Goal: Task Accomplishment & Management: Use online tool/utility

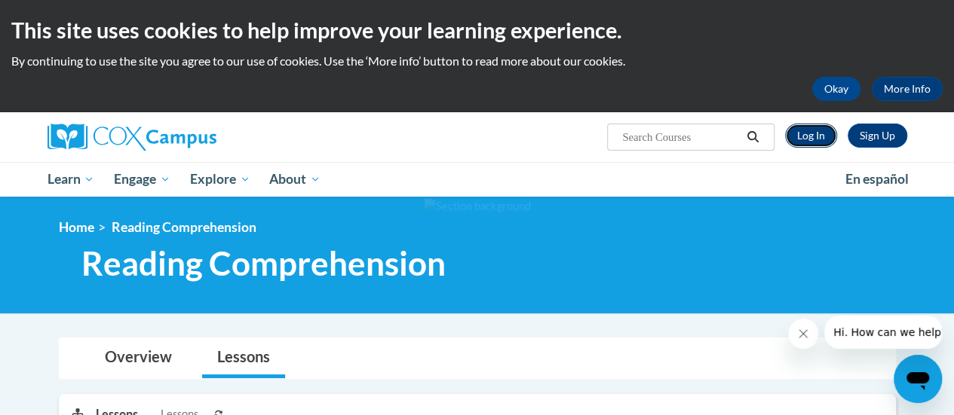
click at [812, 137] on link "Log In" at bounding box center [811, 136] width 52 height 24
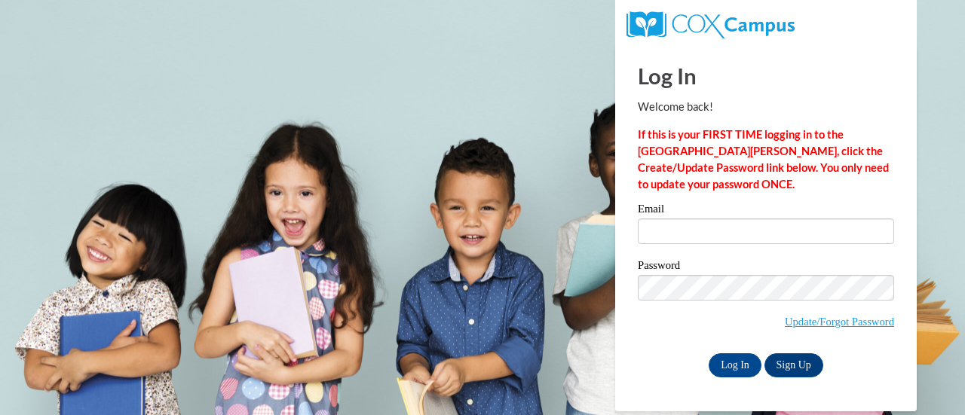
click at [700, 213] on label "Email" at bounding box center [766, 211] width 256 height 15
click at [700, 219] on input "Email" at bounding box center [766, 232] width 256 height 26
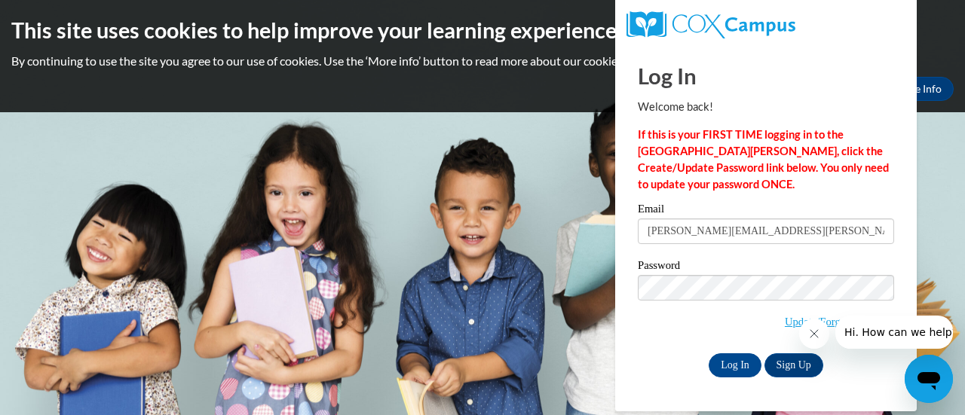
type input "[PERSON_NAME][EMAIL_ADDRESS][PERSON_NAME][DOMAIN_NAME]"
click at [731, 366] on input "Log In" at bounding box center [735, 366] width 53 height 24
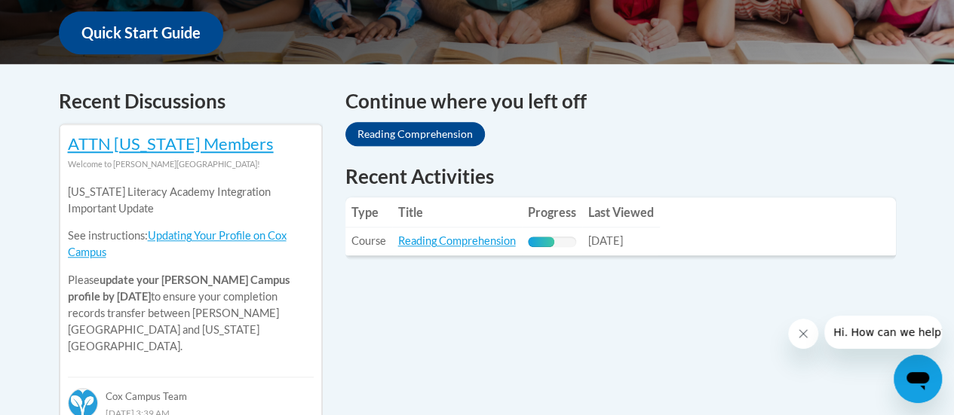
scroll to position [580, 0]
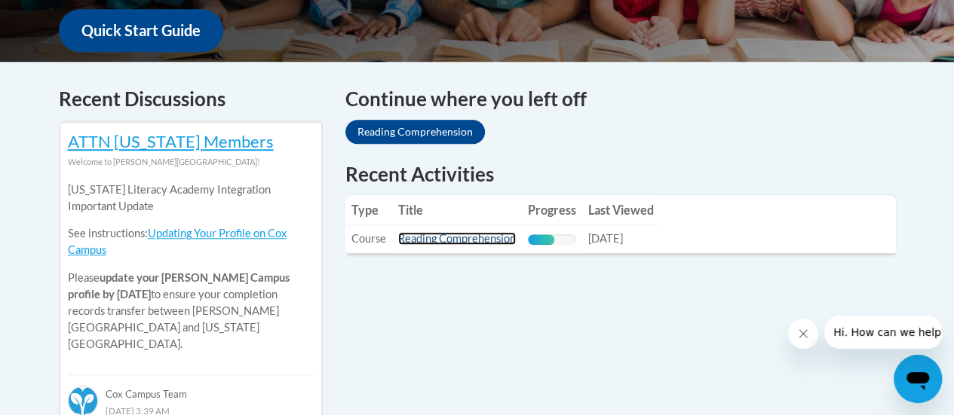
click at [461, 244] on link "Reading Comprehension" at bounding box center [457, 238] width 118 height 13
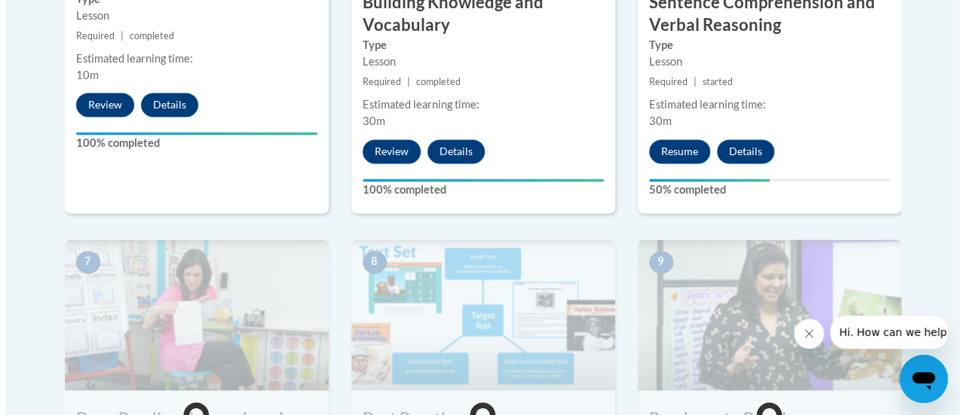
scroll to position [1098, 0]
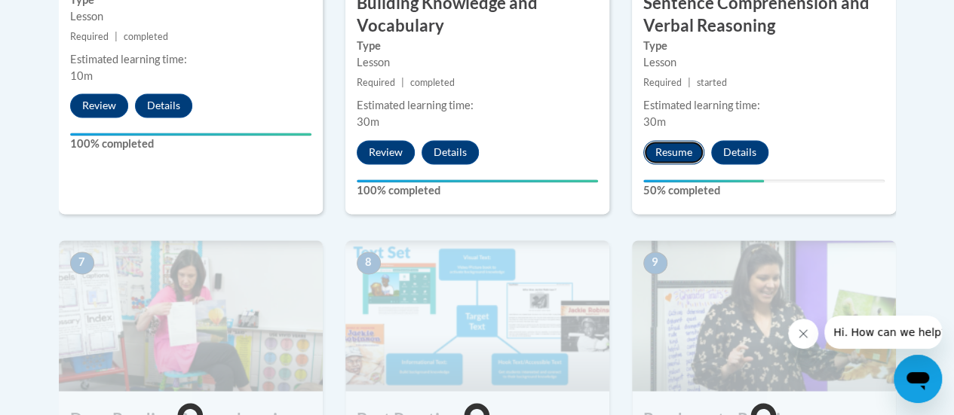
click at [665, 151] on button "Resume" at bounding box center [673, 152] width 61 height 24
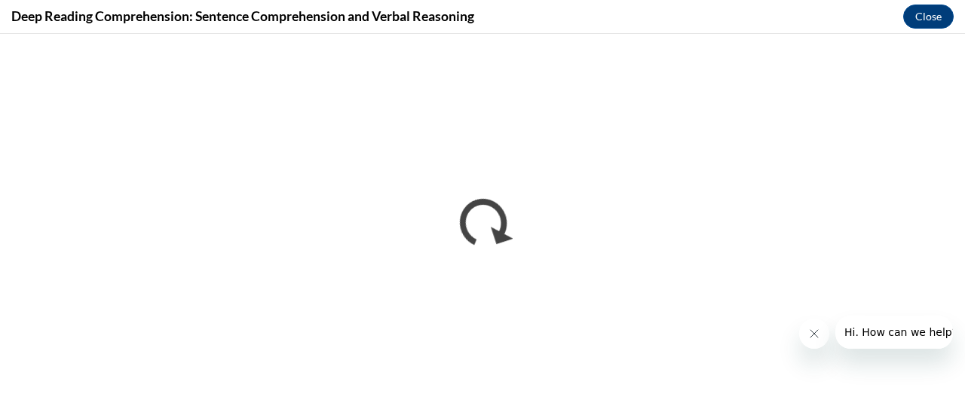
scroll to position [0, 0]
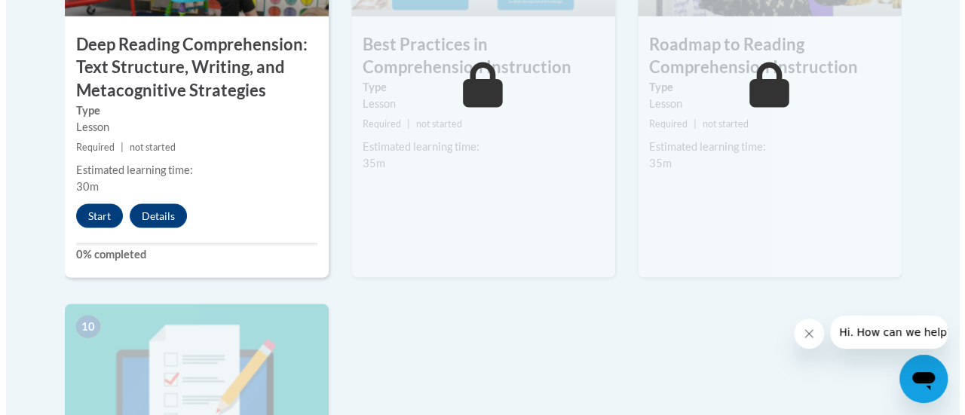
scroll to position [1473, 0]
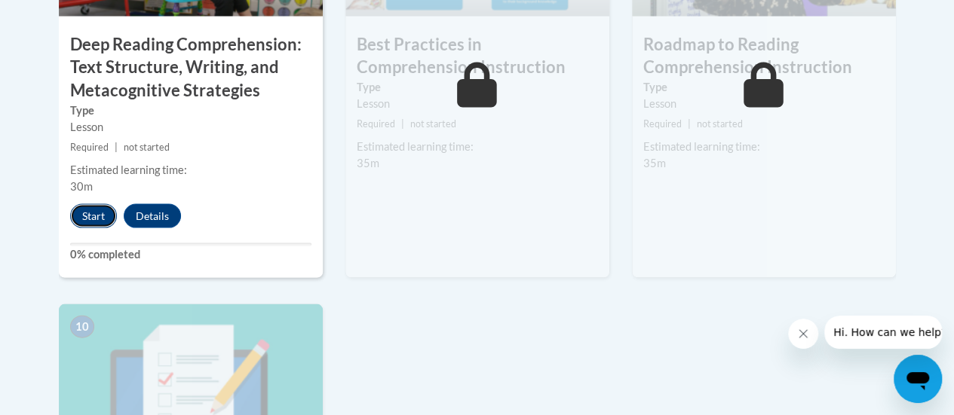
click at [75, 213] on button "Start" at bounding box center [93, 216] width 47 height 24
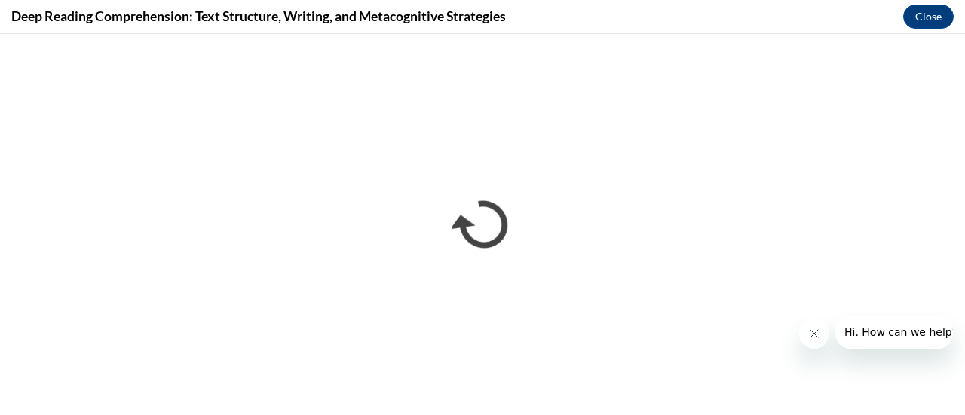
scroll to position [0, 0]
